Goal: Transaction & Acquisition: Purchase product/service

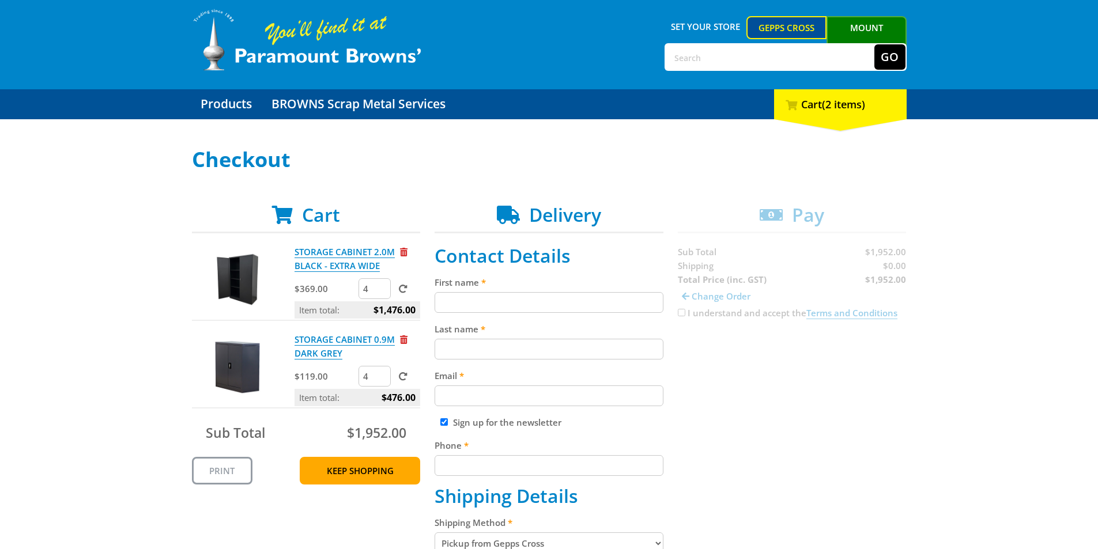
scroll to position [173, 0]
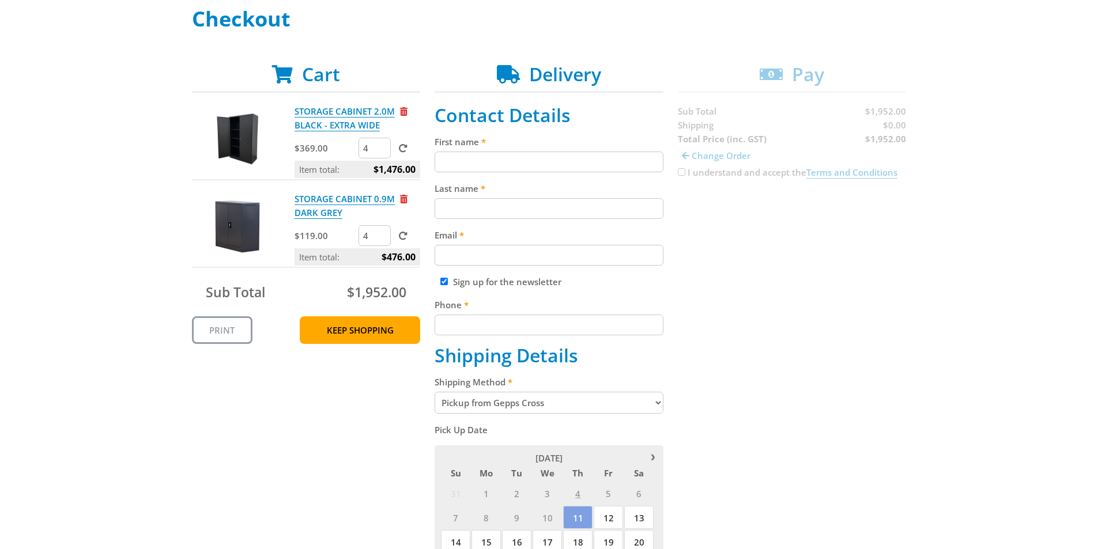
click at [658, 398] on select "Pickup from Gepps Cross Delivery" at bounding box center [549, 403] width 229 height 22
click at [839, 407] on div "Cart STORAGE CABINET 2.0M BLACK - EXTRA WIDE $369.00 4 Item total: $1,476.00 ST…" at bounding box center [549, 549] width 715 height 973
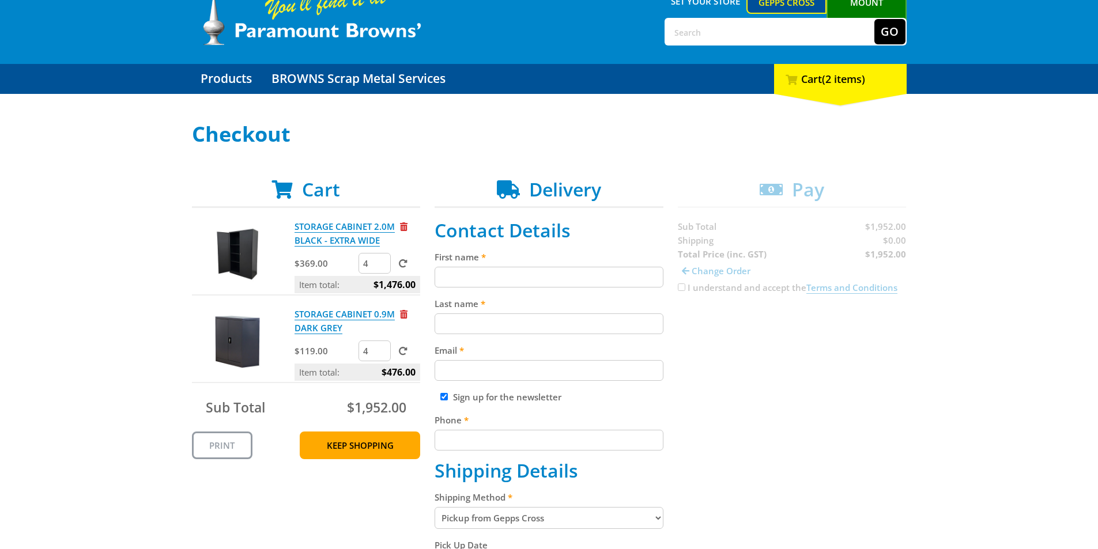
scroll to position [0, 0]
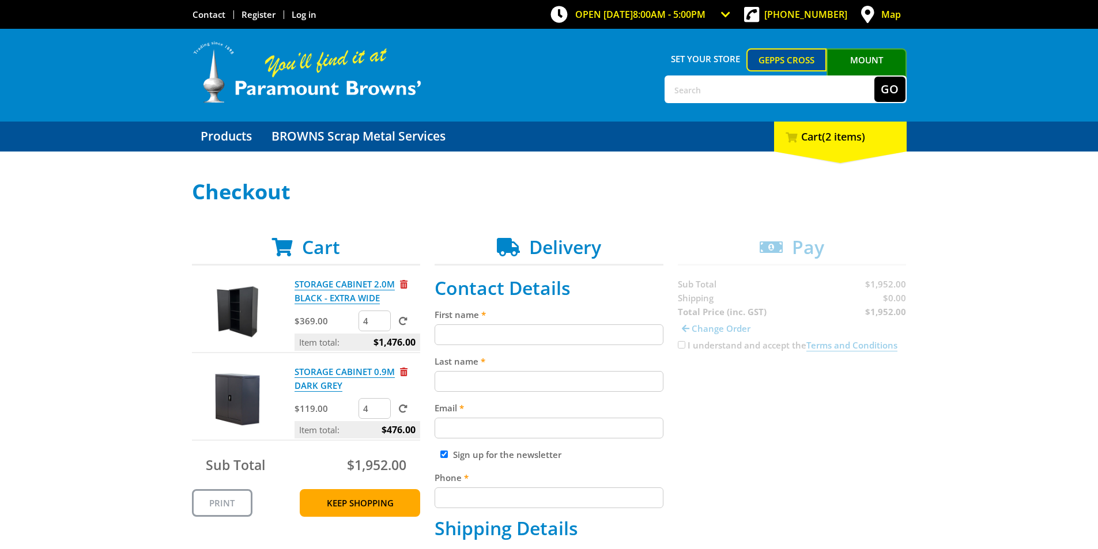
click at [786, 61] on link "Gepps Cross" at bounding box center [786, 59] width 80 height 23
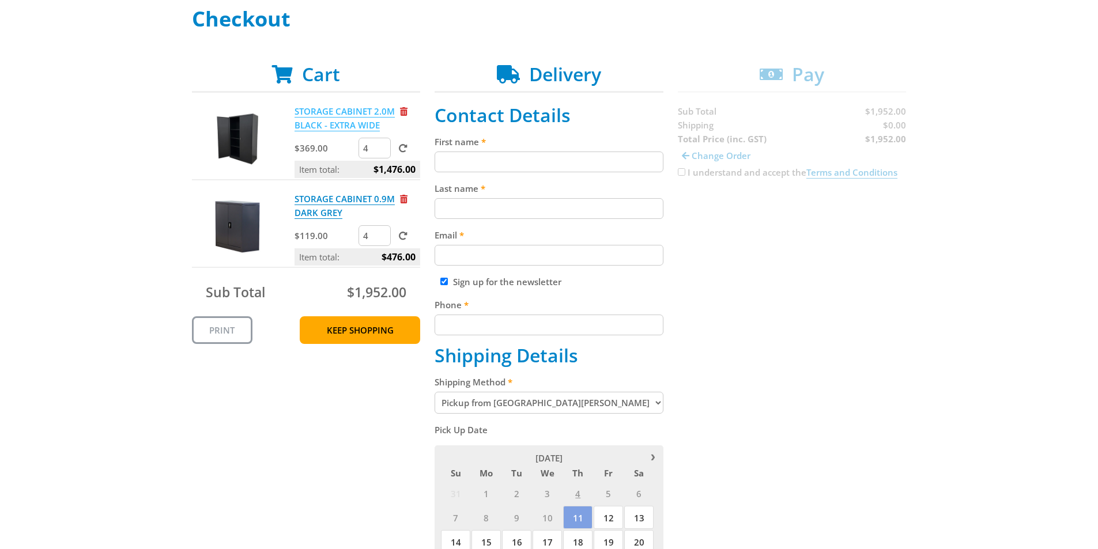
click at [331, 116] on link "STORAGE CABINET 2.0M BLACK - EXTRA WIDE" at bounding box center [345, 118] width 100 height 26
click at [312, 207] on link "STORAGE CABINET 0.9M DARK GREY" at bounding box center [345, 206] width 100 height 26
click at [301, 111] on link "STORAGE CABINET 2.0M BLACK - EXTRA WIDE" at bounding box center [345, 118] width 100 height 26
